Goal: Information Seeking & Learning: Learn about a topic

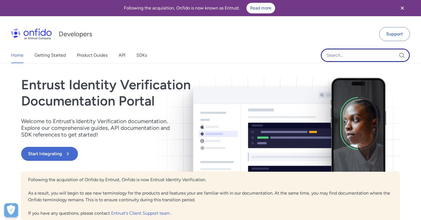
click at [346, 58] on input "Onfido search input field" at bounding box center [365, 55] width 89 height 13
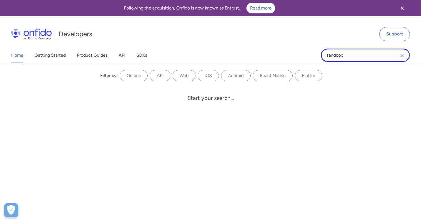
type input "sandbox"
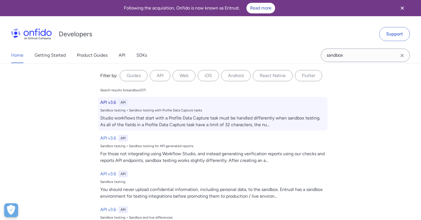
click at [114, 102] on h6 "API v3.6" at bounding box center [108, 102] width 16 height 7
select select "http"
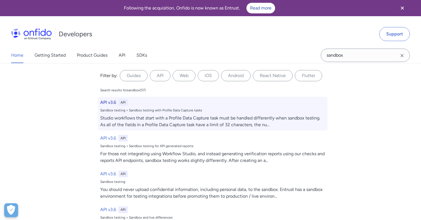
select select "http"
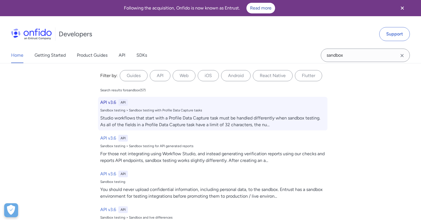
select select "http"
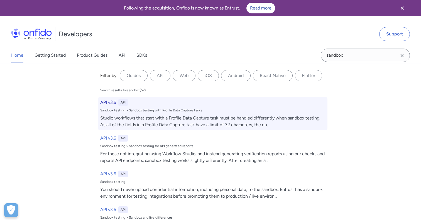
select select "http"
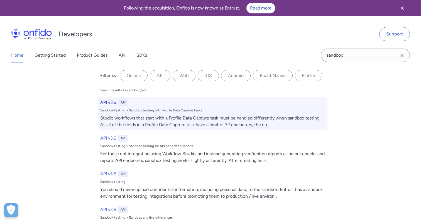
select select "http"
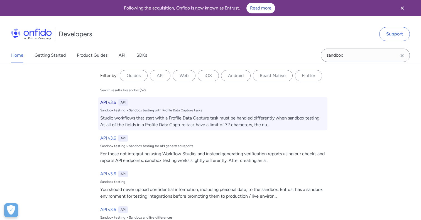
select select "http"
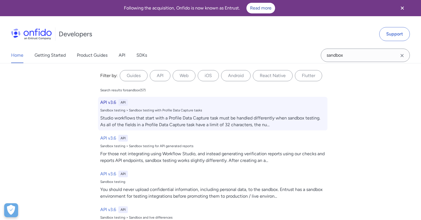
select select "http"
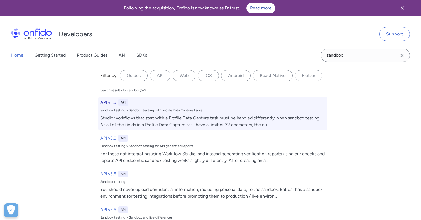
select select "http"
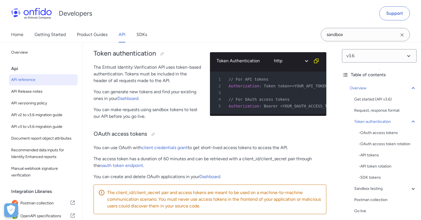
scroll to position [503, 0]
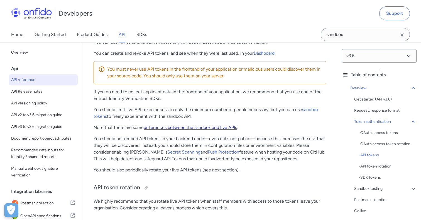
click at [197, 129] on link "differences between the sandbox and live APIs" at bounding box center [190, 127] width 93 height 5
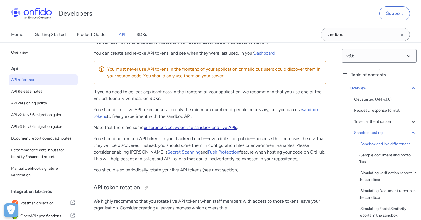
scroll to position [1001, 0]
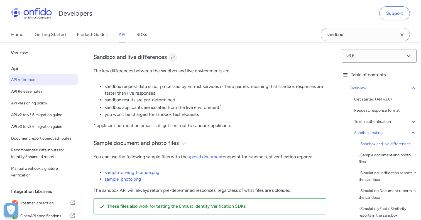
click at [171, 60] on div at bounding box center [173, 57] width 4 height 4
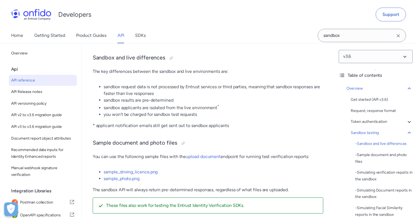
scroll to position [1008, 0]
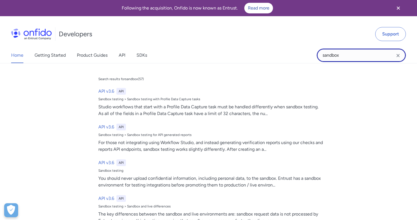
click at [351, 57] on input "sandbox" at bounding box center [361, 55] width 89 height 13
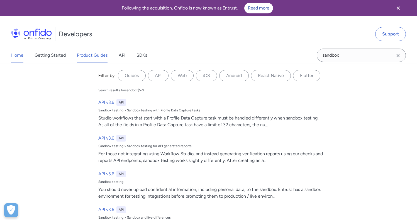
click at [90, 59] on link "Product Guides" at bounding box center [92, 55] width 31 height 16
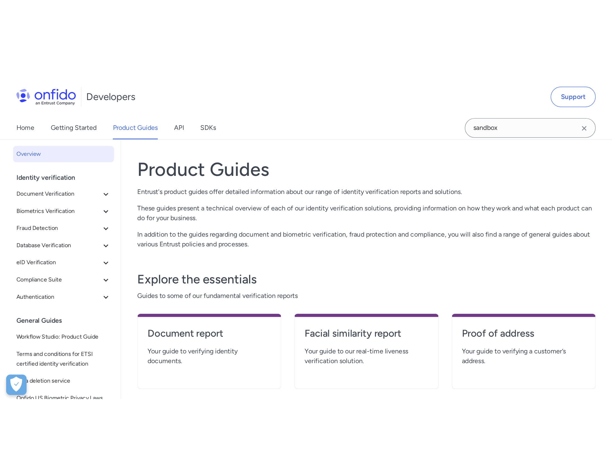
scroll to position [27, 0]
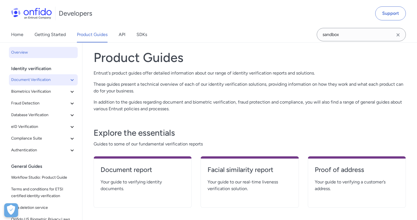
click at [71, 83] on icon at bounding box center [72, 79] width 7 height 7
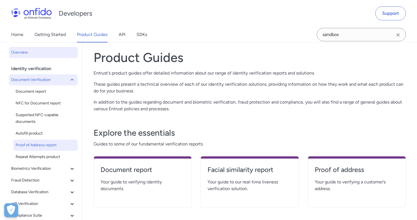
click at [42, 146] on span "Proof of Address report" at bounding box center [46, 145] width 60 height 7
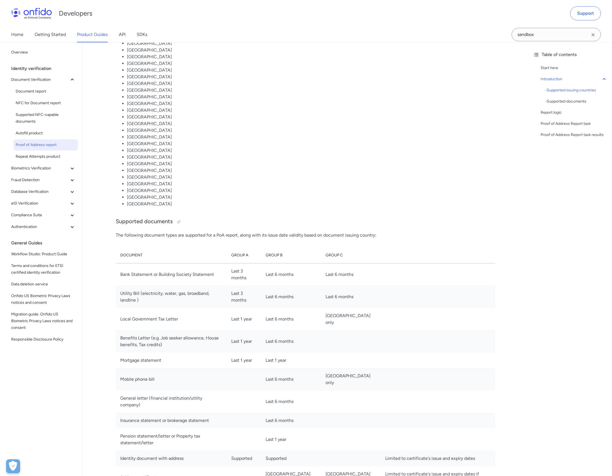
scroll to position [586, 0]
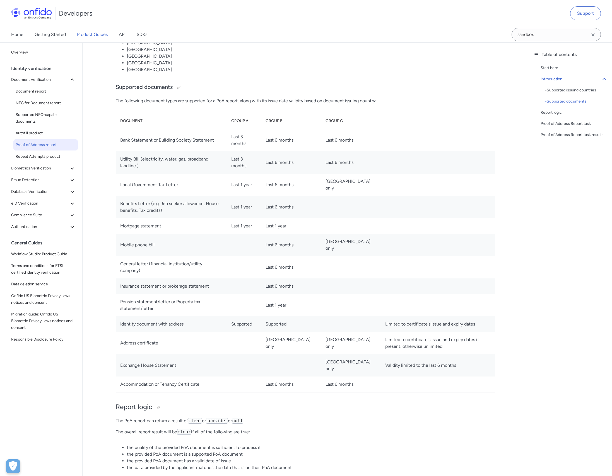
click at [241, 120] on th "Group A" at bounding box center [244, 121] width 34 height 16
